Goal: Navigation & Orientation: Understand site structure

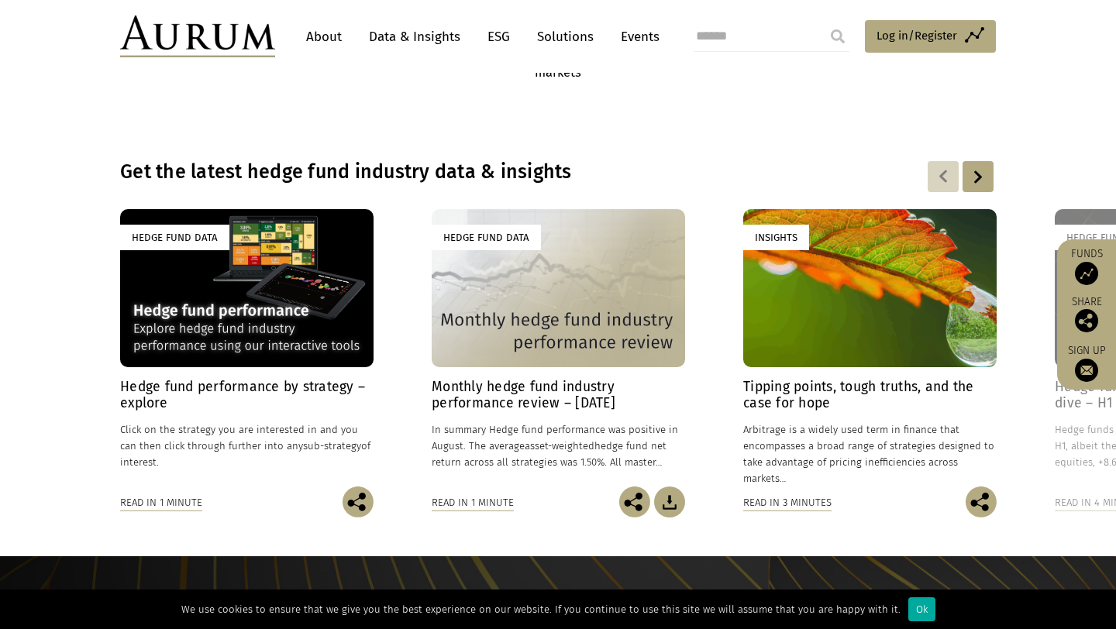
scroll to position [1034, 0]
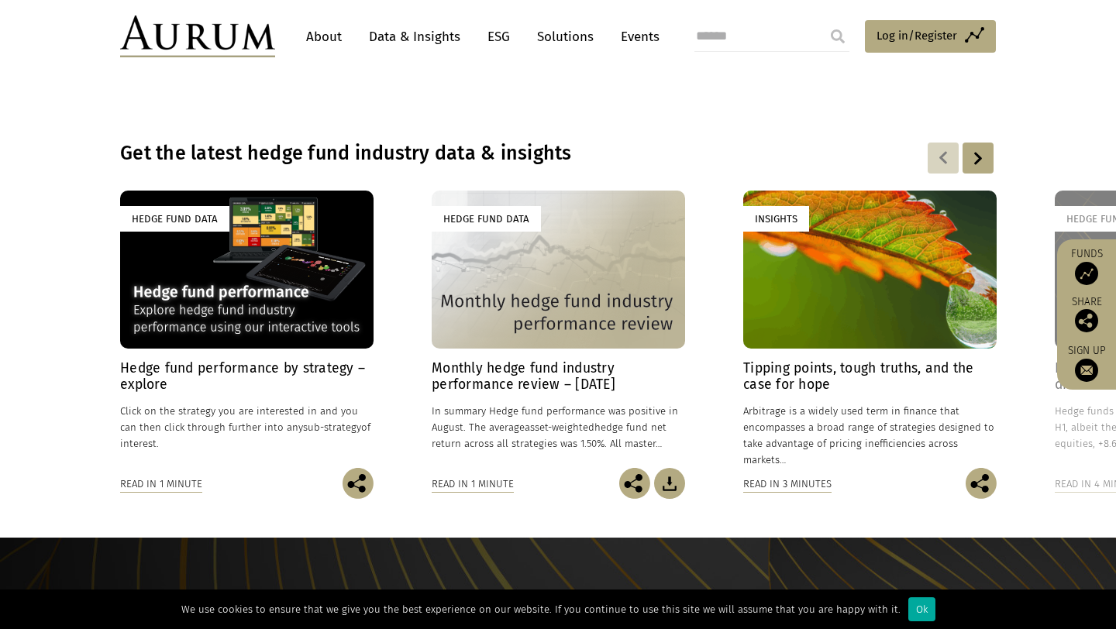
click at [985, 152] on div at bounding box center [978, 158] width 31 height 31
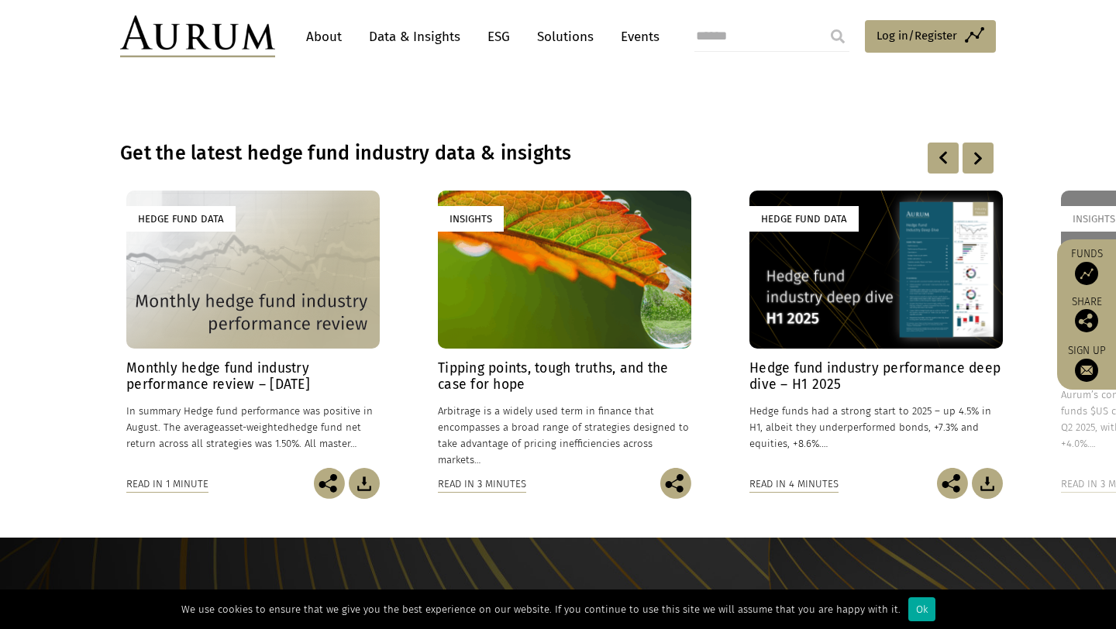
click at [985, 152] on div at bounding box center [978, 158] width 31 height 31
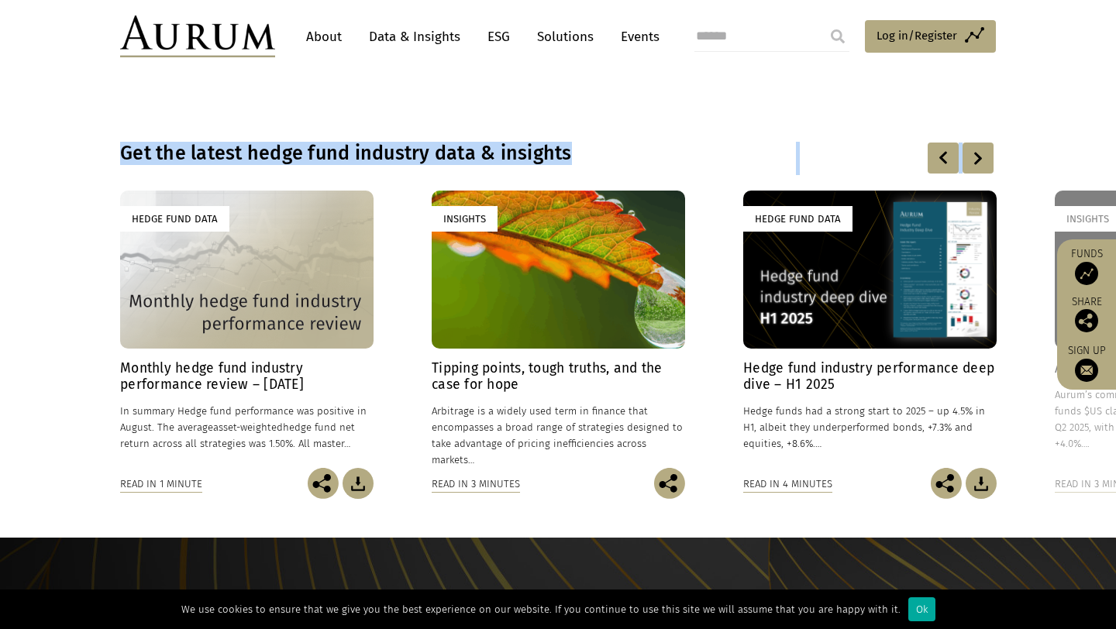
click at [985, 152] on div at bounding box center [978, 158] width 31 height 31
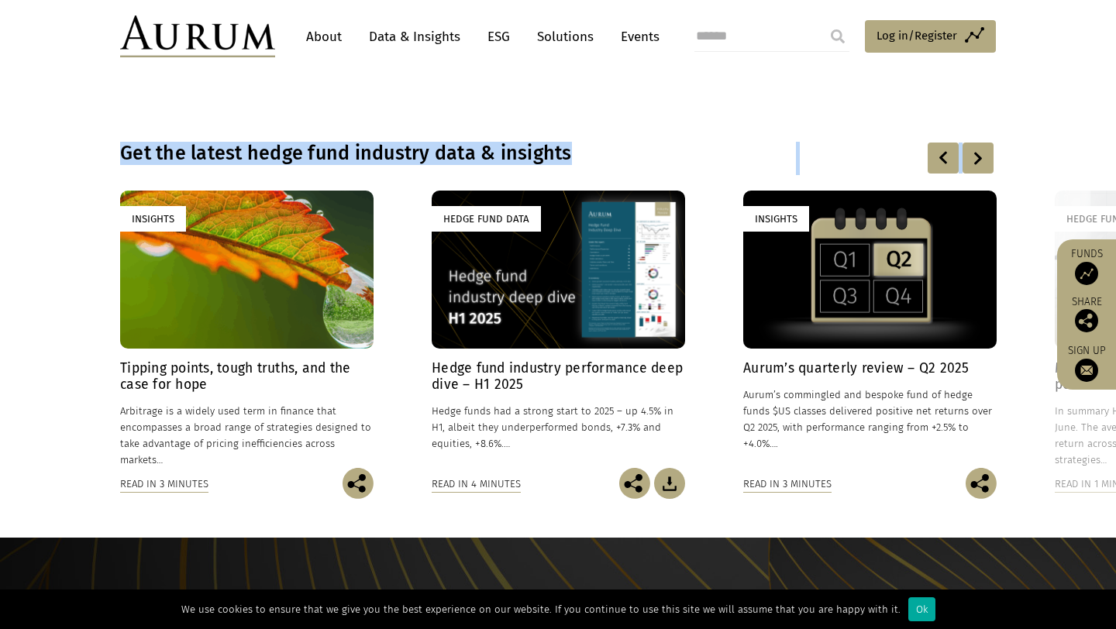
click at [983, 153] on div at bounding box center [978, 158] width 31 height 31
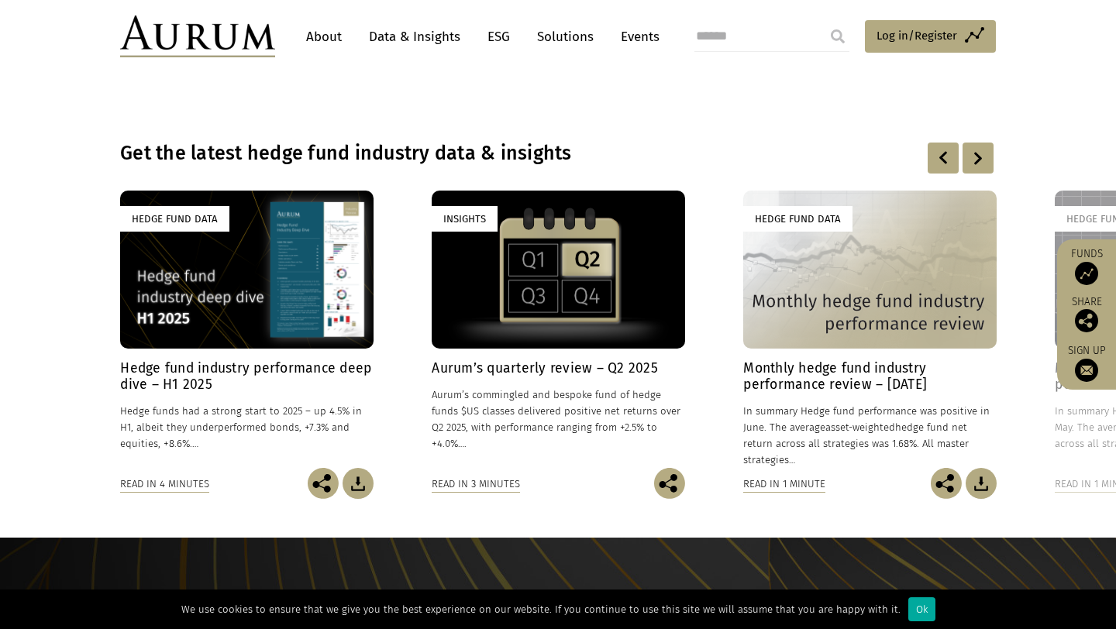
click at [983, 153] on div at bounding box center [978, 158] width 31 height 31
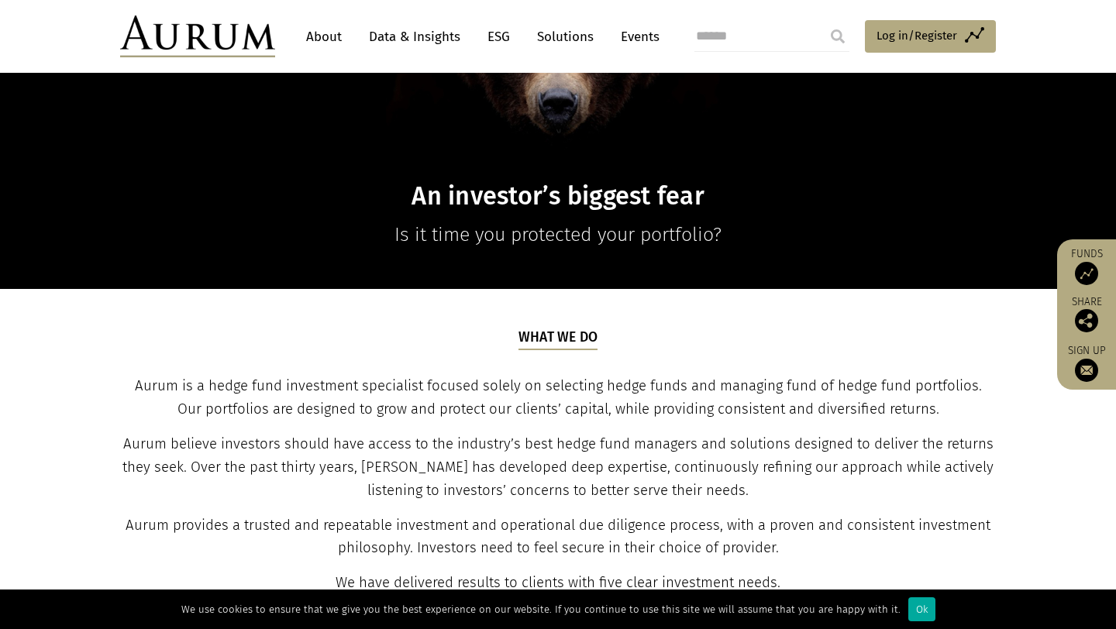
scroll to position [0, 0]
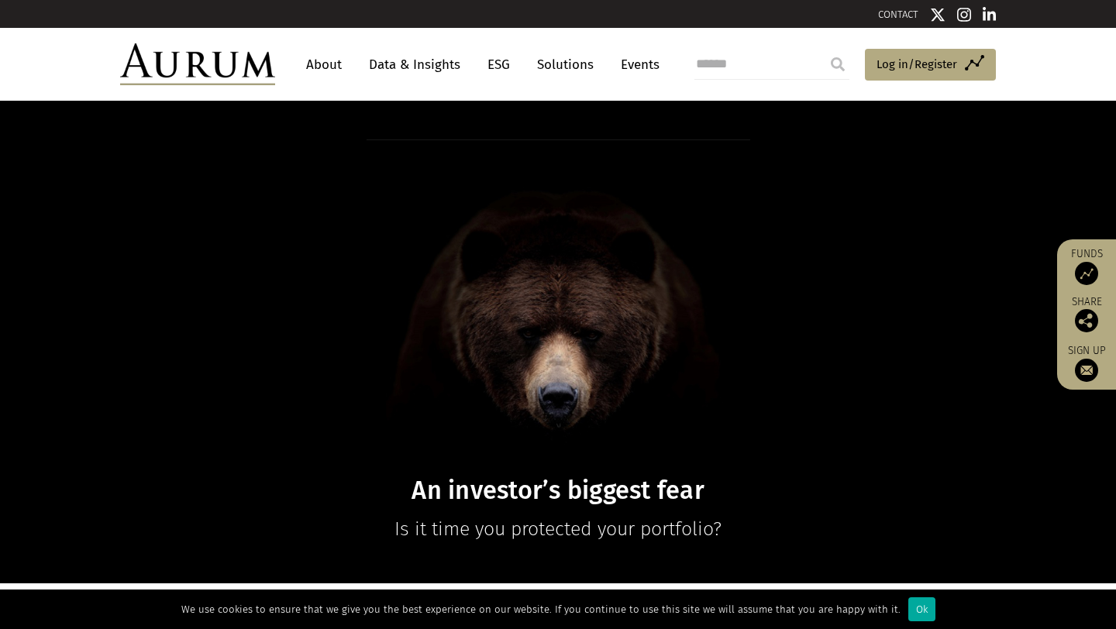
click at [556, 57] on link "Solutions" at bounding box center [565, 64] width 72 height 29
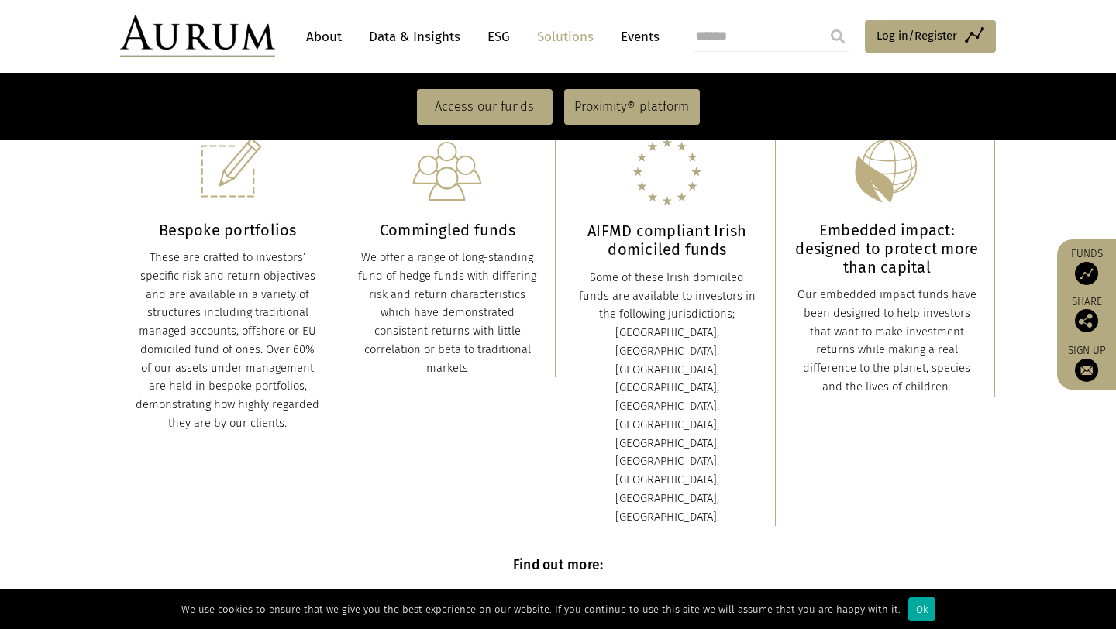
scroll to position [406, 0]
drag, startPoint x: 381, startPoint y: 228, endPoint x: 428, endPoint y: 229, distance: 47.3
click at [400, 228] on h3 "Commingled funds" at bounding box center [448, 231] width 185 height 19
click at [650, 189] on img at bounding box center [668, 173] width 70 height 70
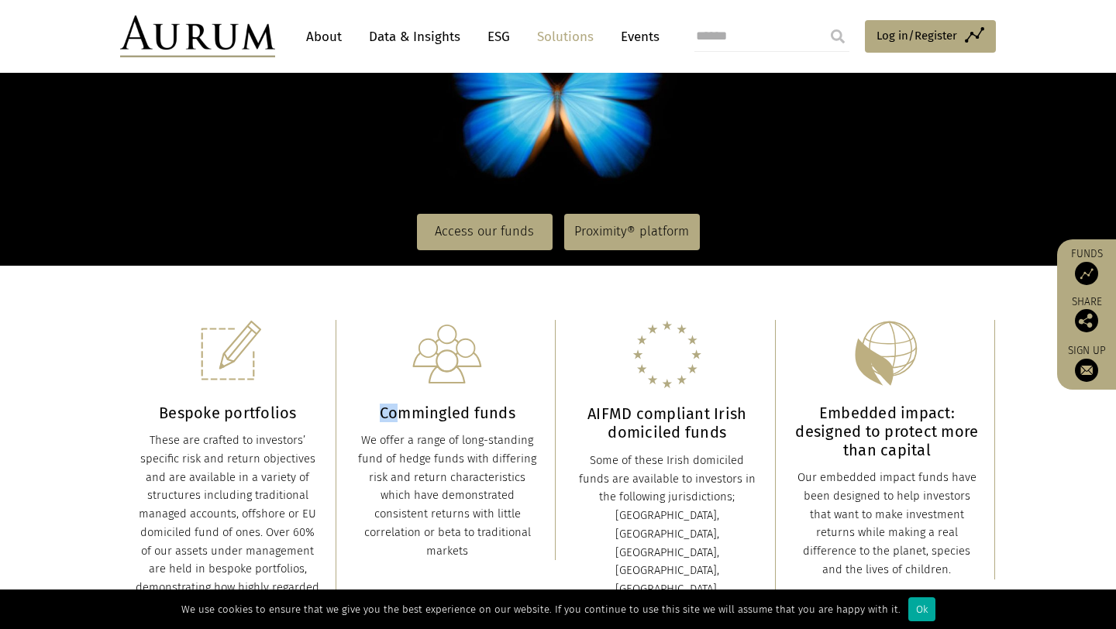
scroll to position [0, 0]
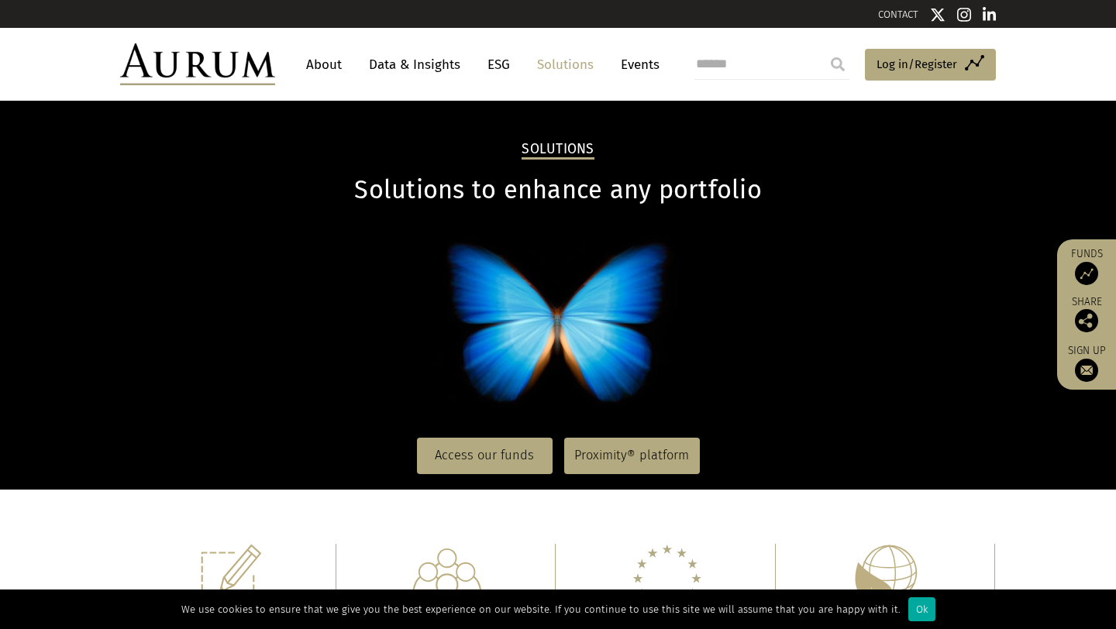
click at [495, 54] on link "ESG" at bounding box center [499, 64] width 38 height 29
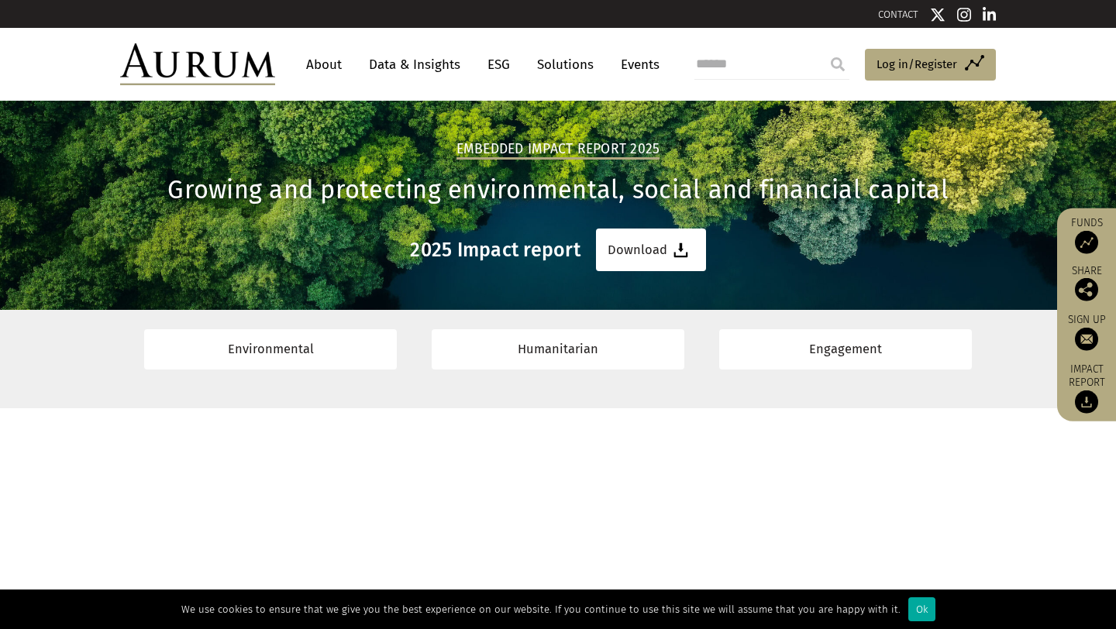
click at [632, 67] on link "Events" at bounding box center [636, 64] width 47 height 29
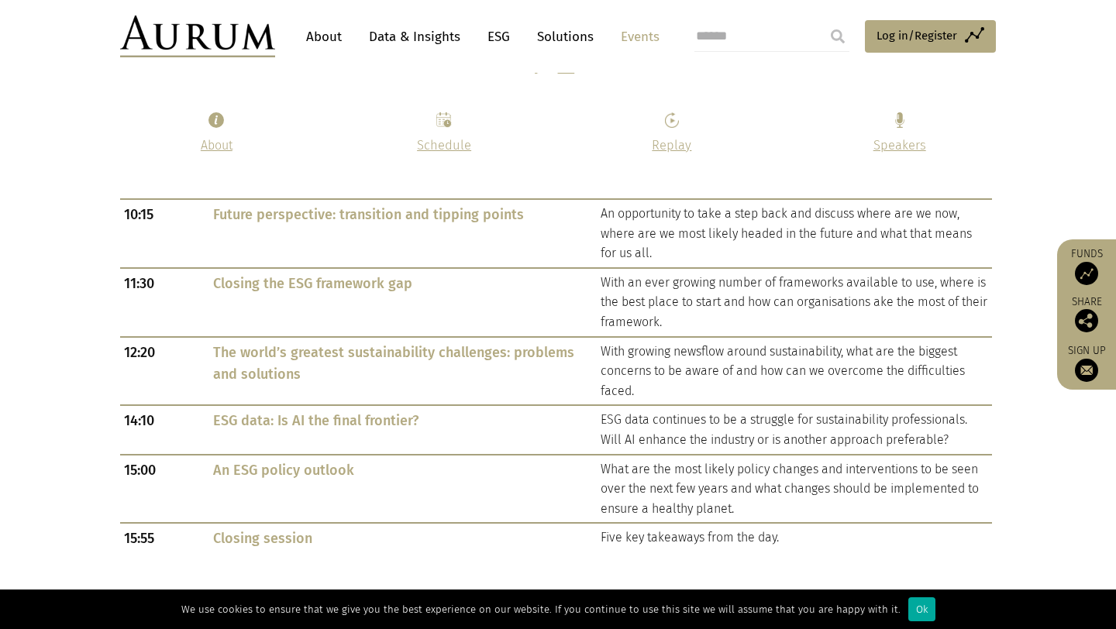
scroll to position [976, 0]
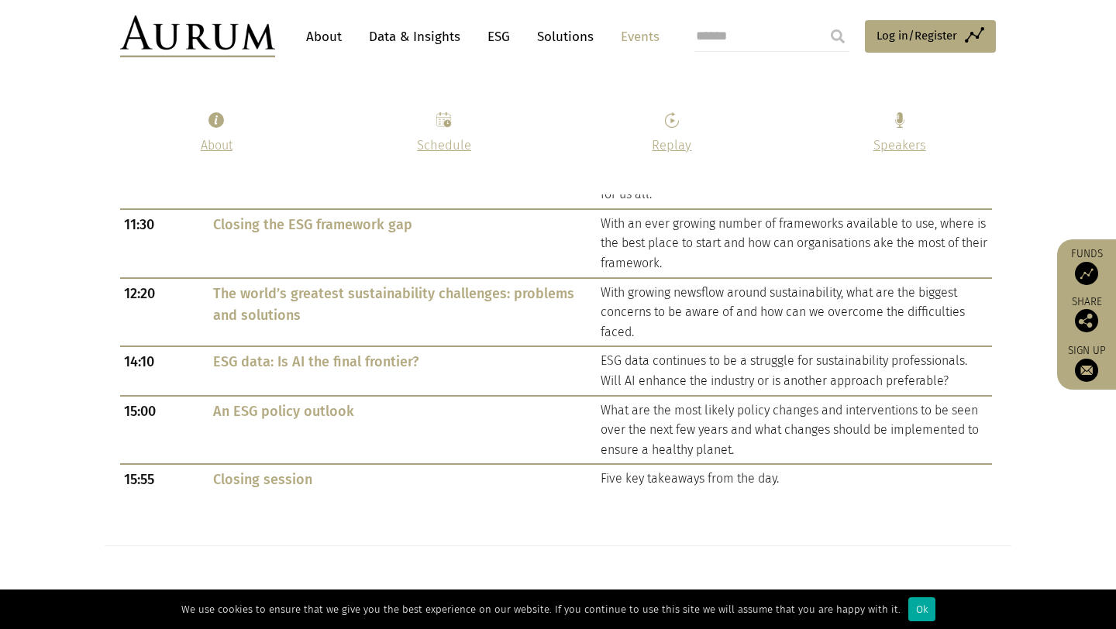
click at [564, 30] on link "Solutions" at bounding box center [565, 36] width 72 height 29
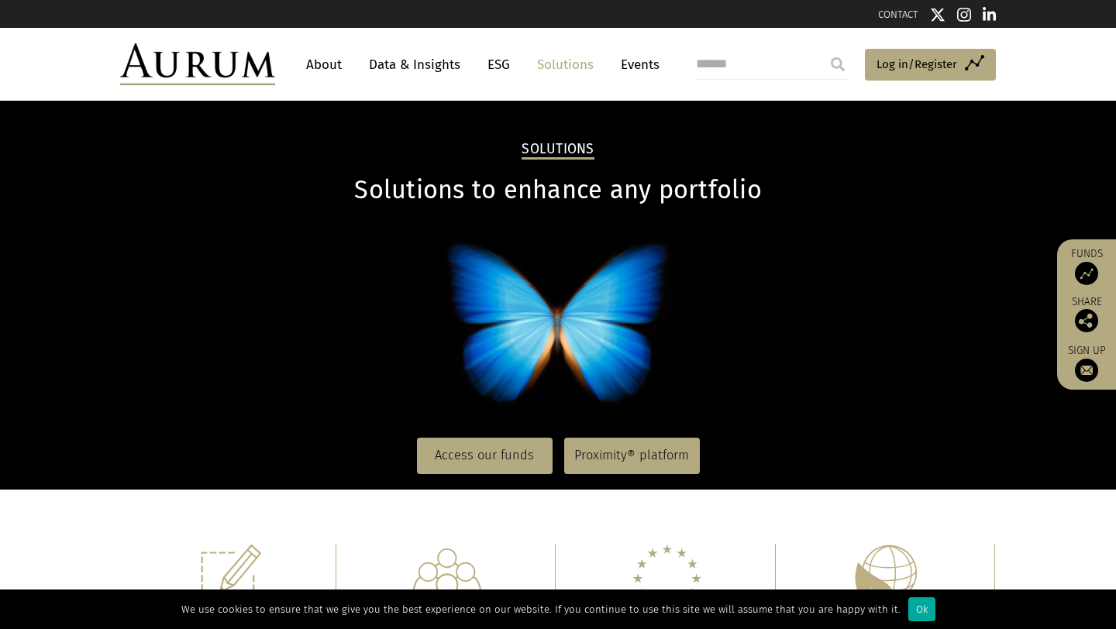
click at [308, 77] on link "About" at bounding box center [323, 64] width 51 height 29
